Goal: Navigation & Orientation: Find specific page/section

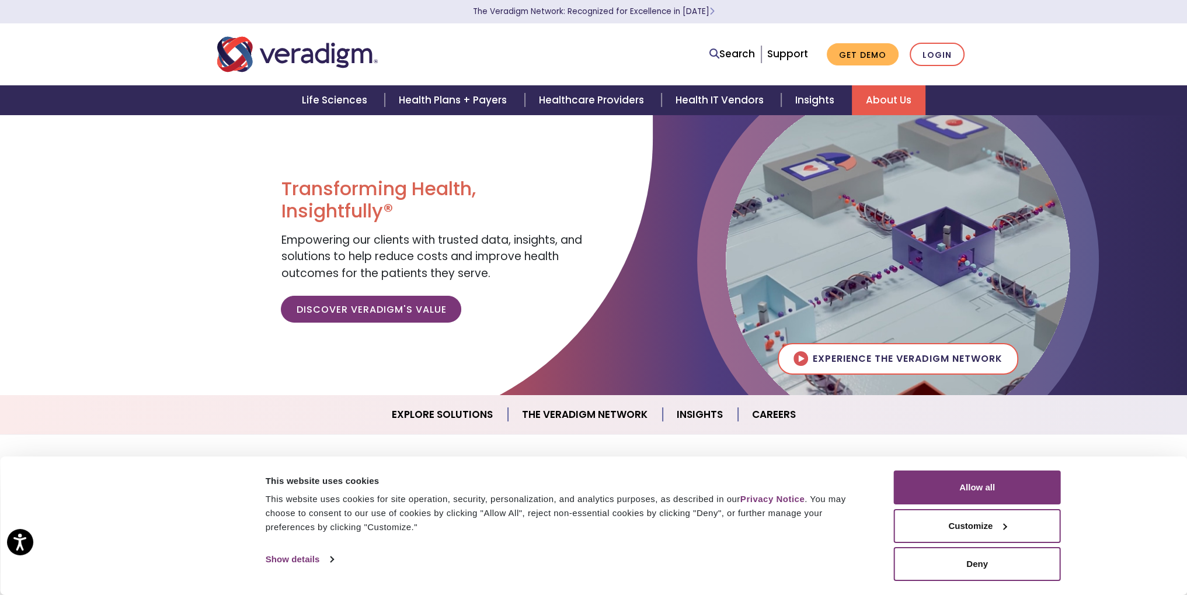
click at [884, 105] on link "About Us" at bounding box center [889, 100] width 74 height 30
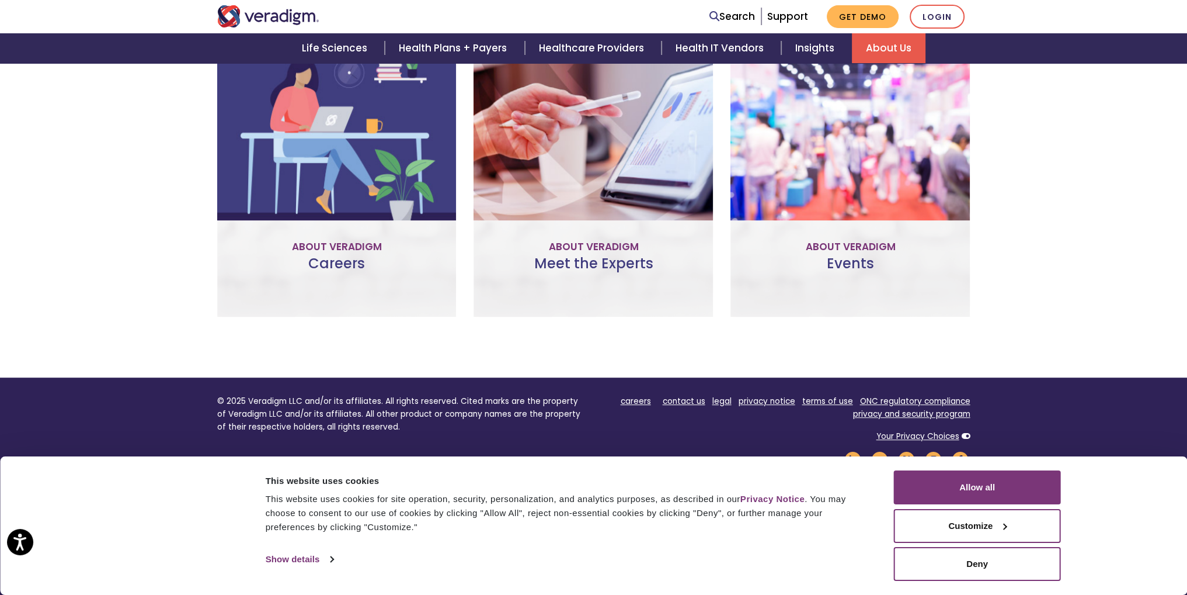
scroll to position [818, 0]
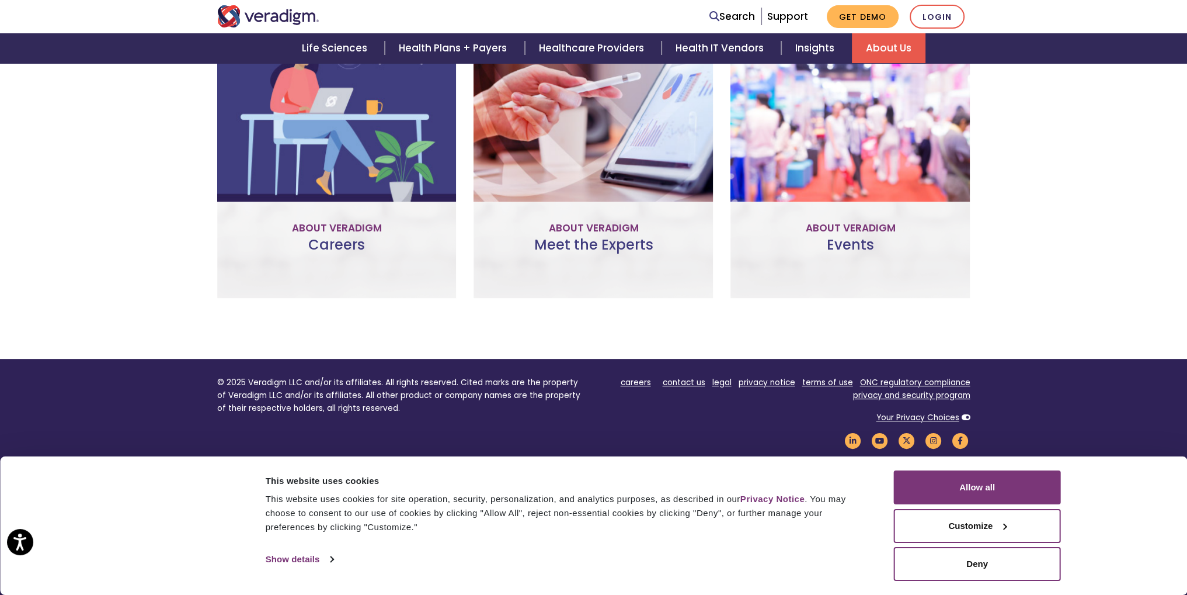
click at [282, 220] on div "Careers Explore Veradigm’s career opportunities and learn more about our compan…" at bounding box center [336, 157] width 239 height 282
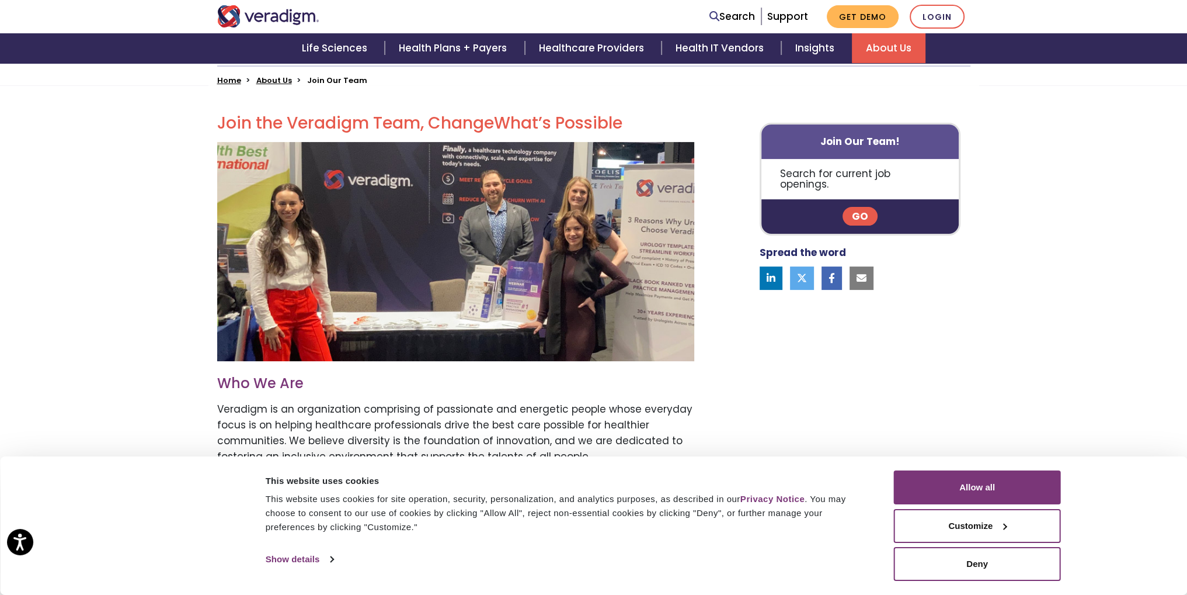
scroll to position [58, 0]
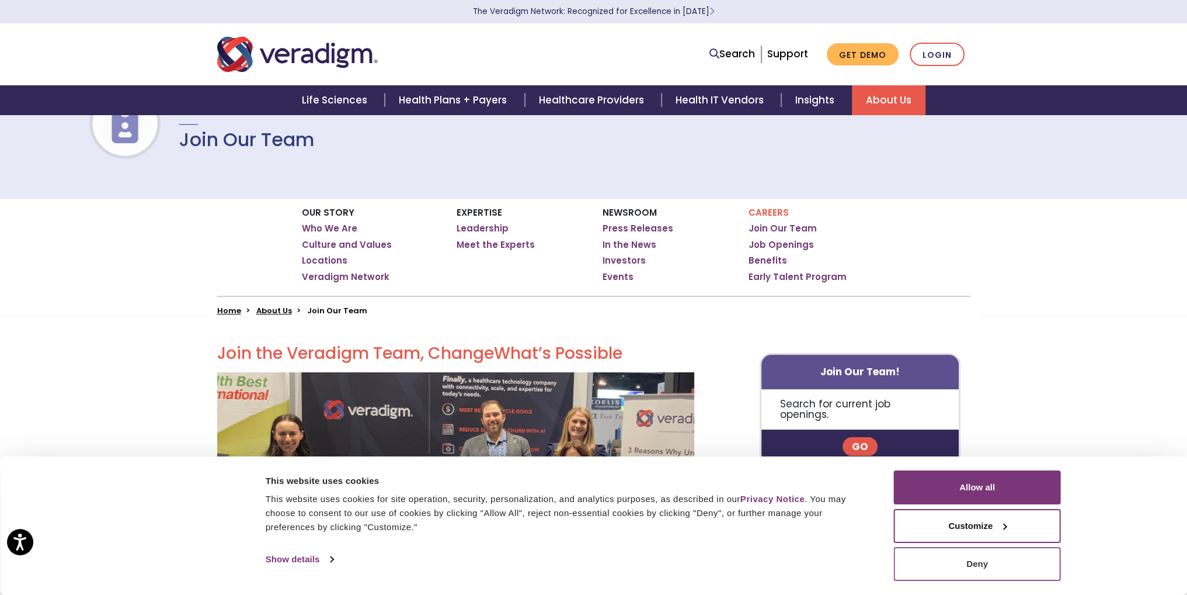
click at [1001, 566] on button "Deny" at bounding box center [977, 564] width 167 height 34
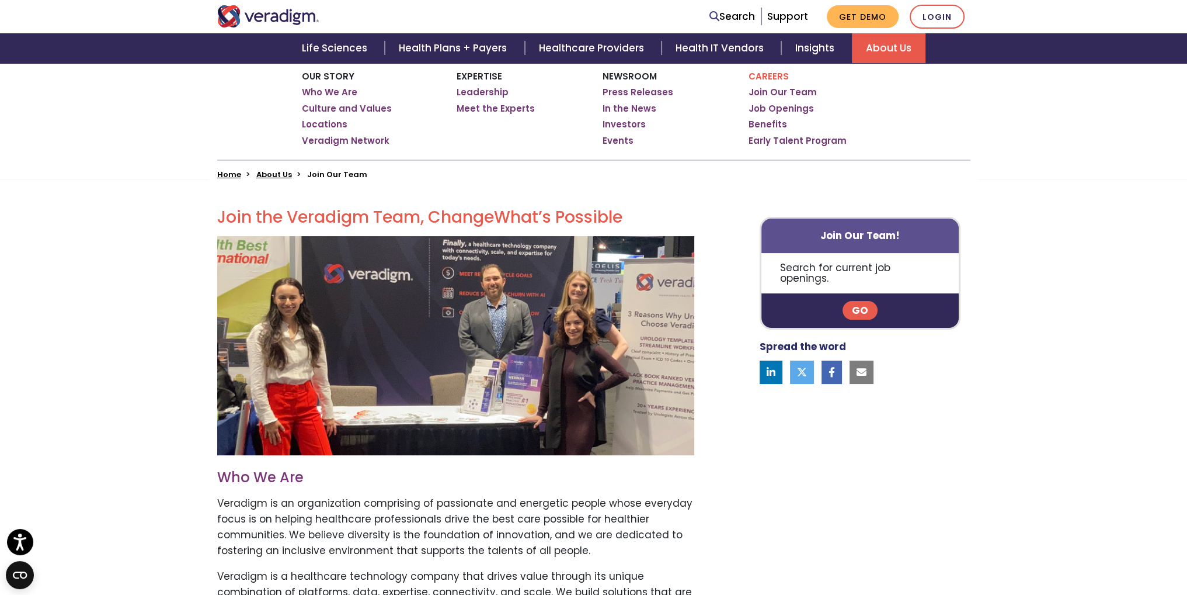
scroll to position [175, 0]
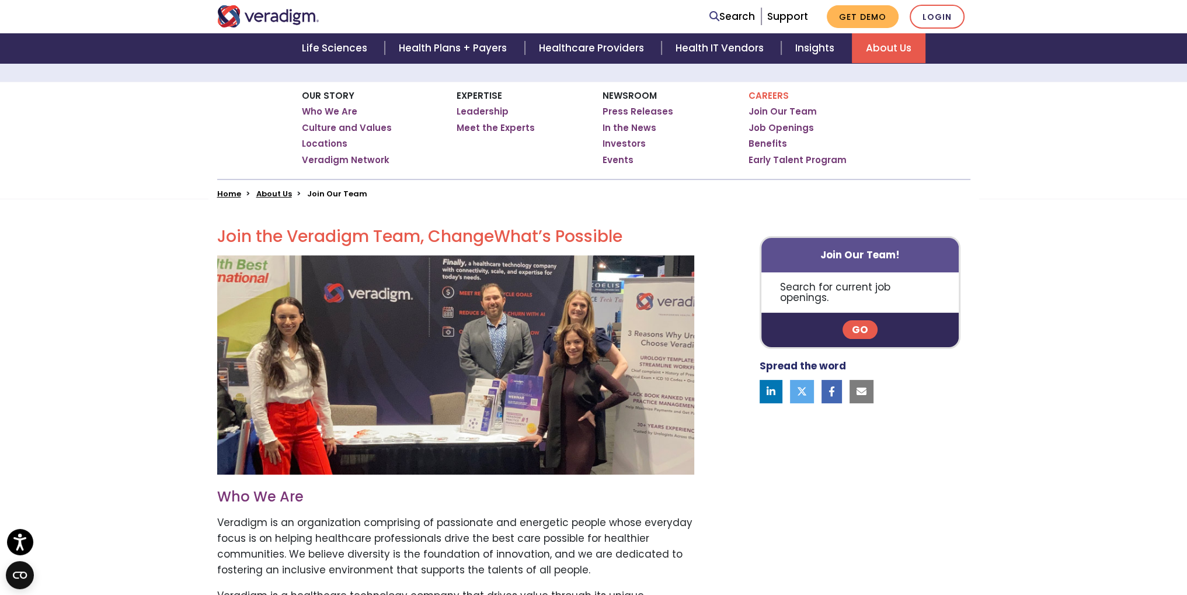
click at [855, 321] on link "Go" at bounding box center [860, 329] width 35 height 19
